Goal: Information Seeking & Learning: Learn about a topic

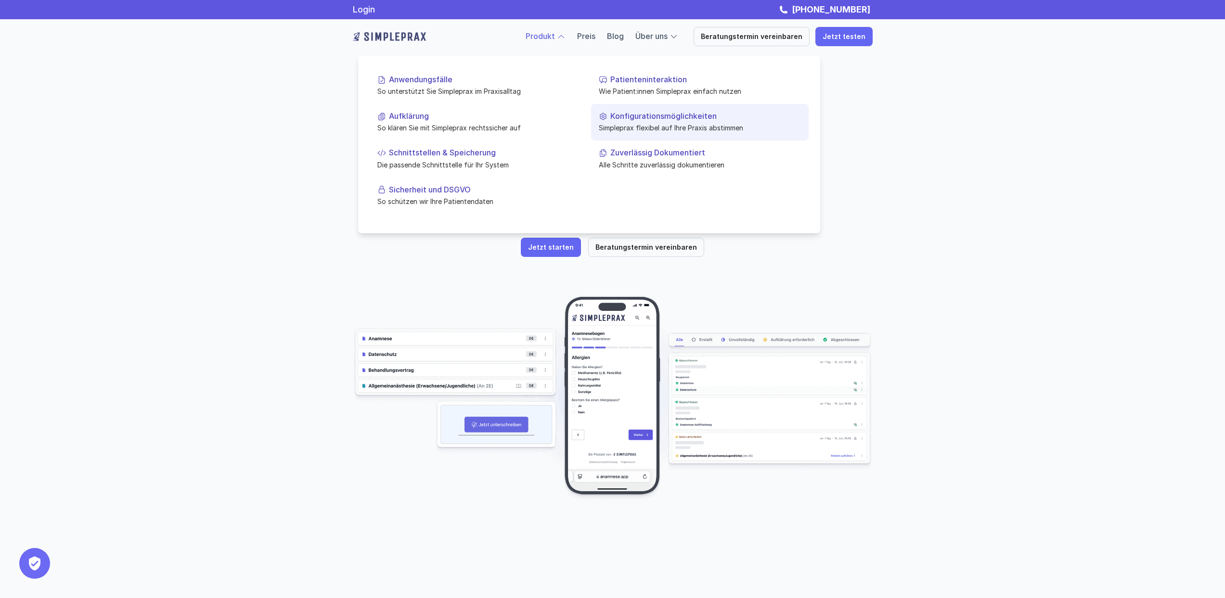
click at [648, 110] on link "Konfigurationsmöglichkeiten Simpleprax flexibel auf Ihre Praxis abstimmen" at bounding box center [700, 122] width 218 height 37
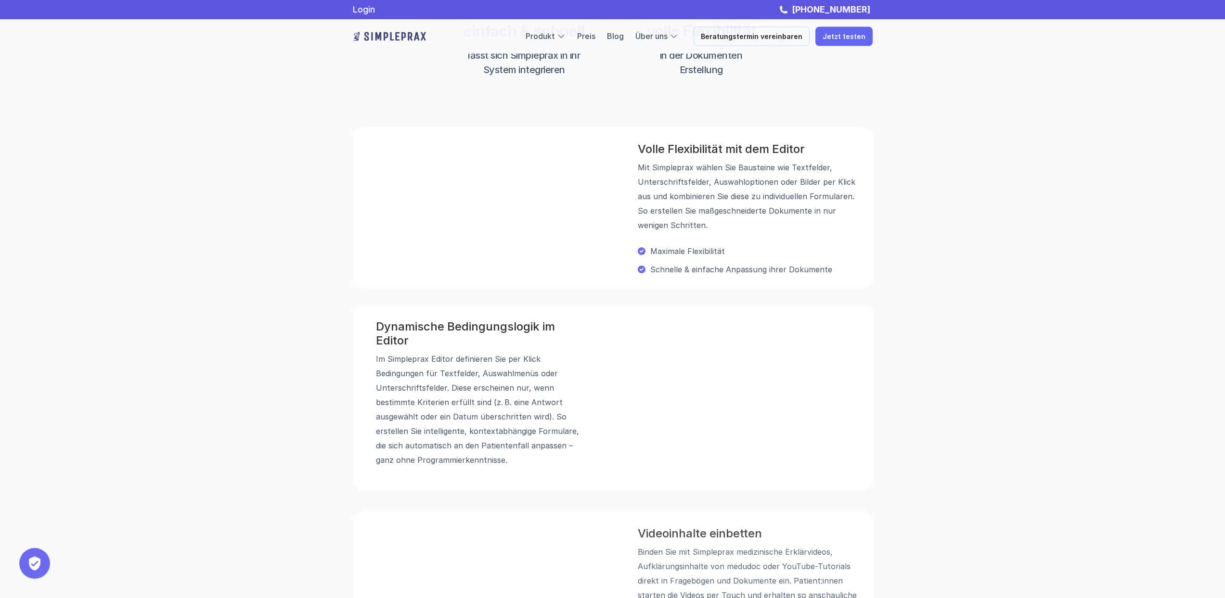
scroll to position [274, 0]
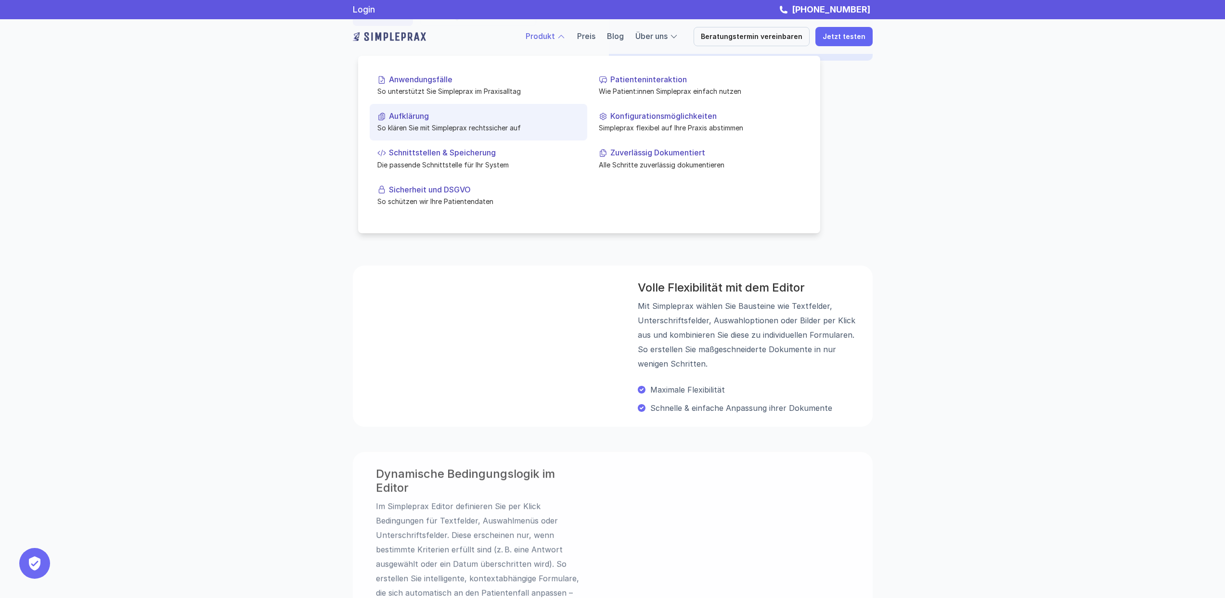
click at [429, 112] on p "Aufklärung" at bounding box center [484, 116] width 191 height 9
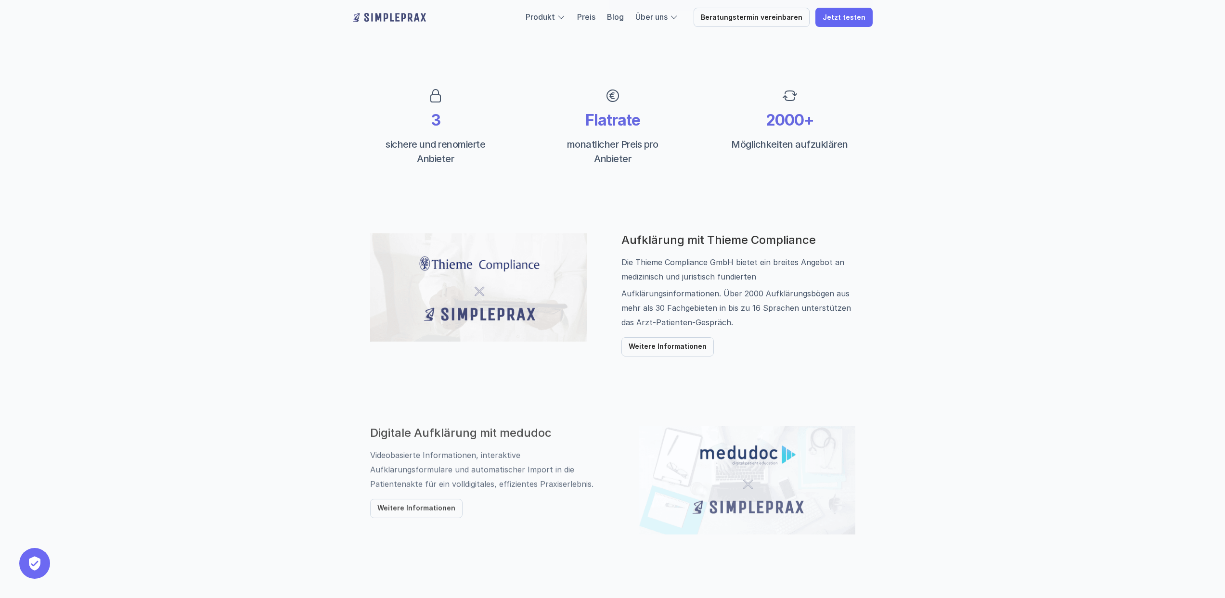
scroll to position [327, 0]
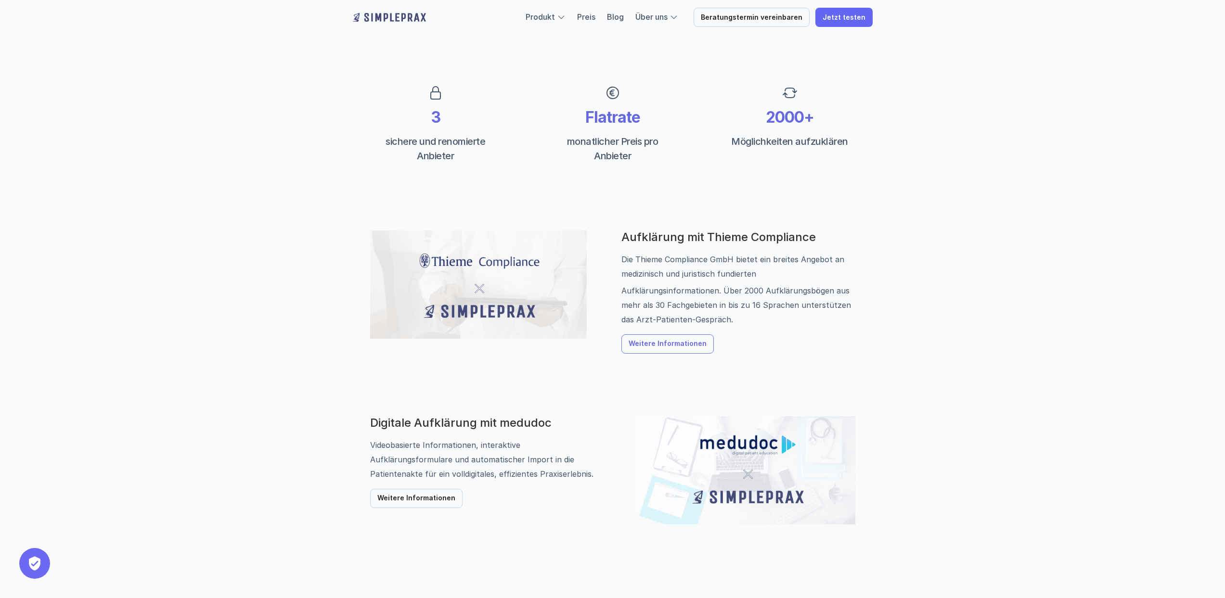
click at [670, 346] on p "Weitere Informationen" at bounding box center [668, 344] width 78 height 8
